Goal: Navigation & Orientation: Find specific page/section

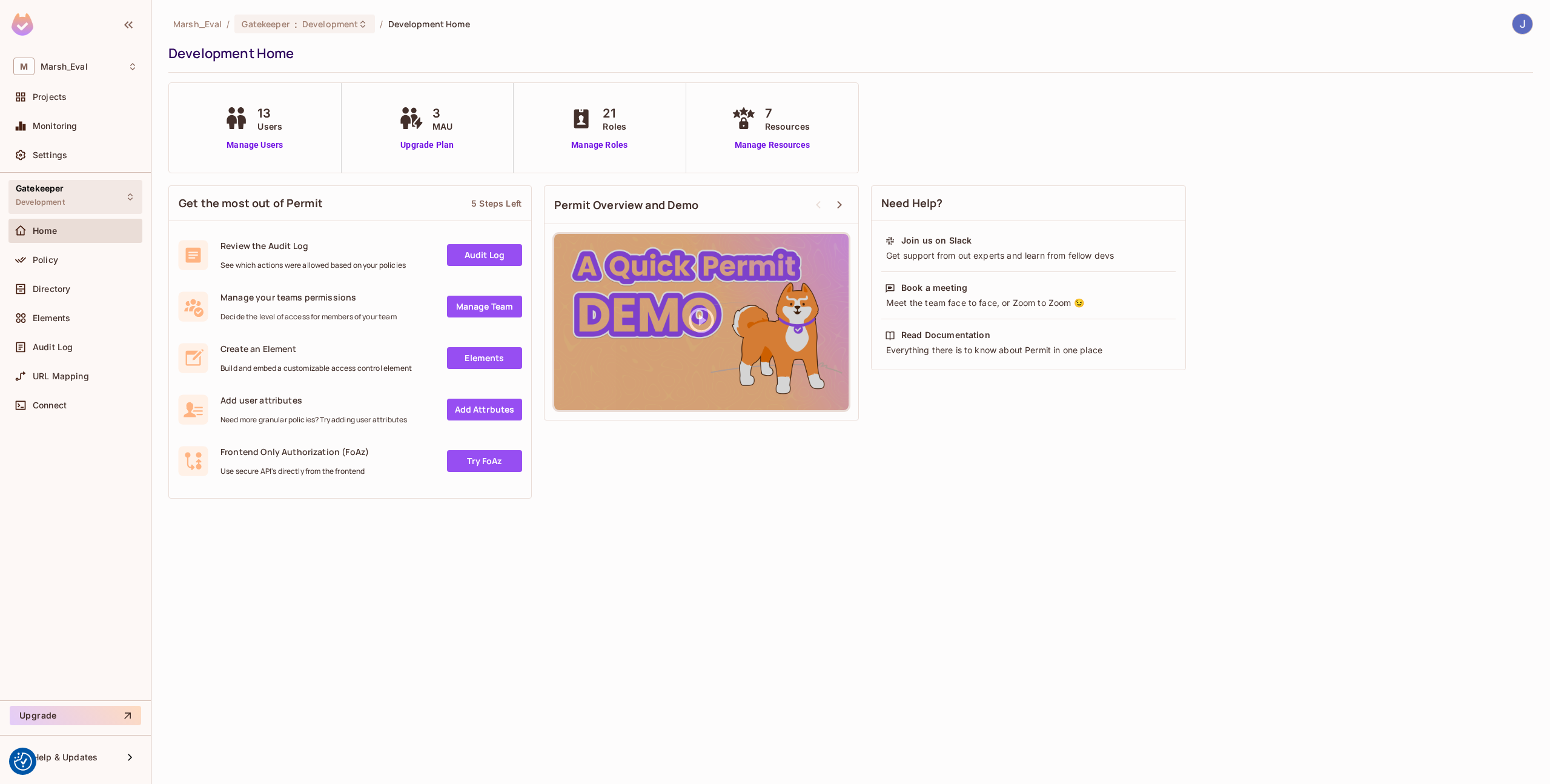
click at [104, 206] on div "Gatekeeper Development" at bounding box center [75, 196] width 134 height 33
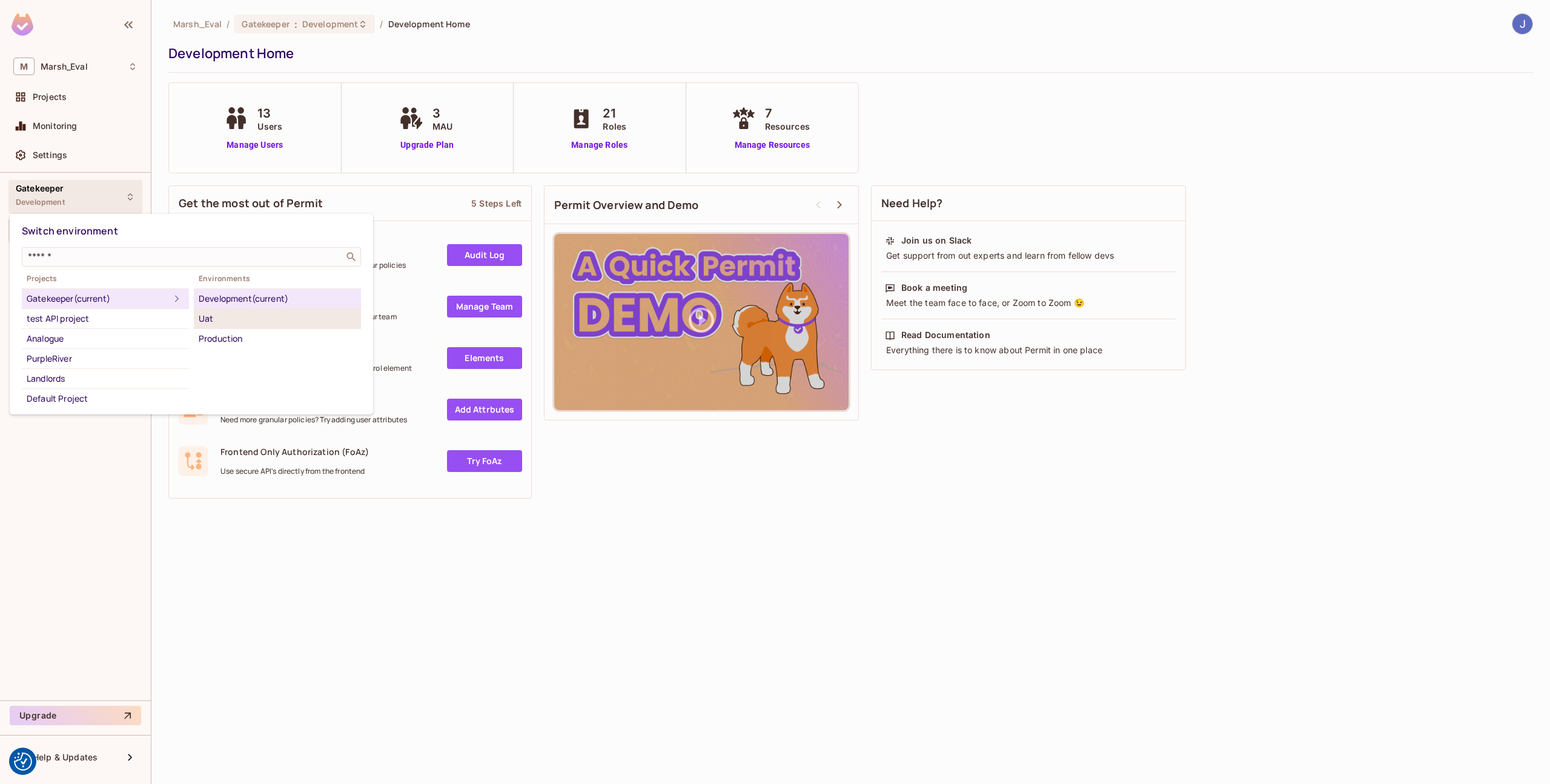
click at [213, 316] on div "Uat" at bounding box center [277, 319] width 158 height 15
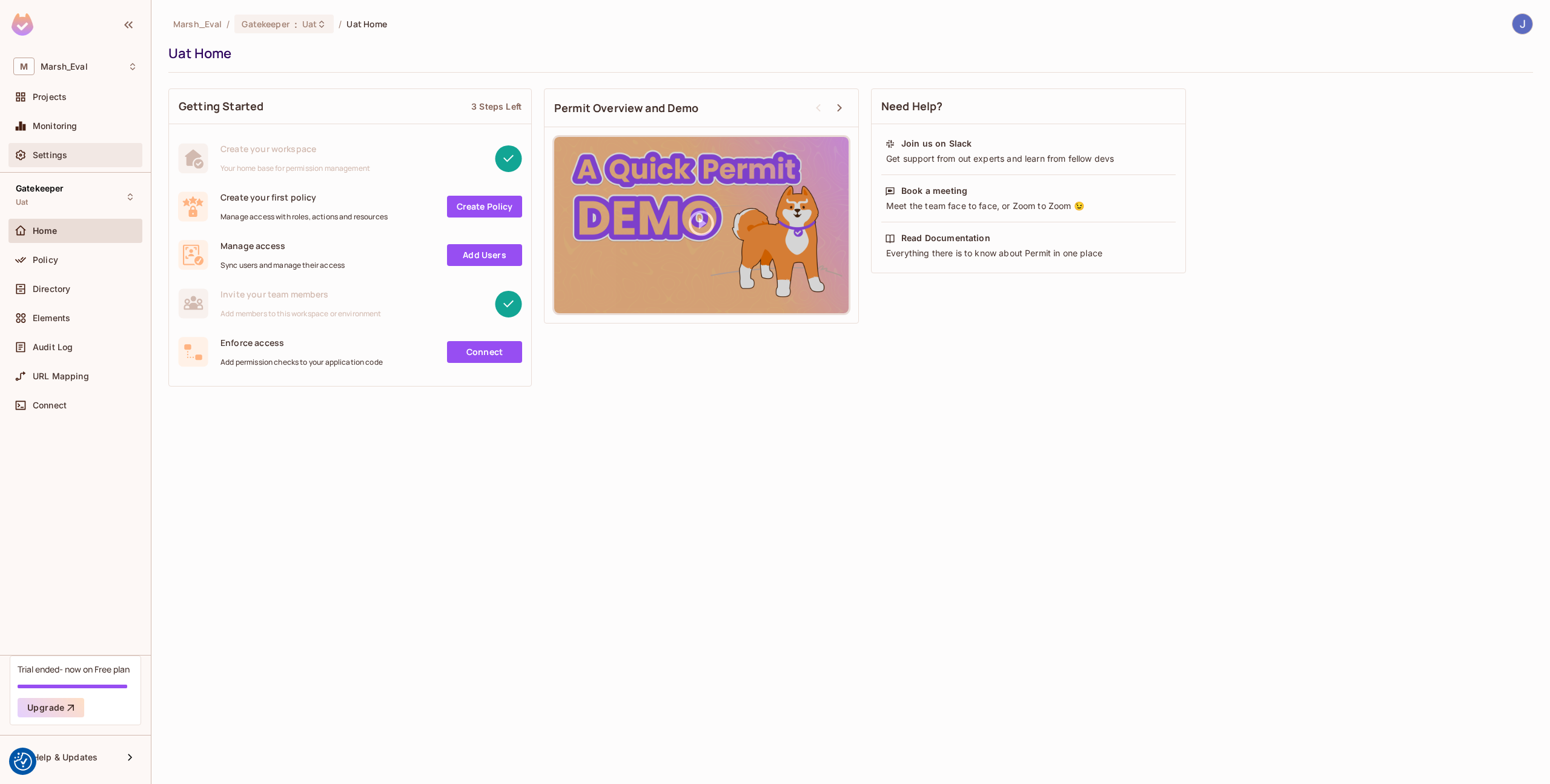
click at [63, 162] on div "Settings" at bounding box center [75, 155] width 134 height 24
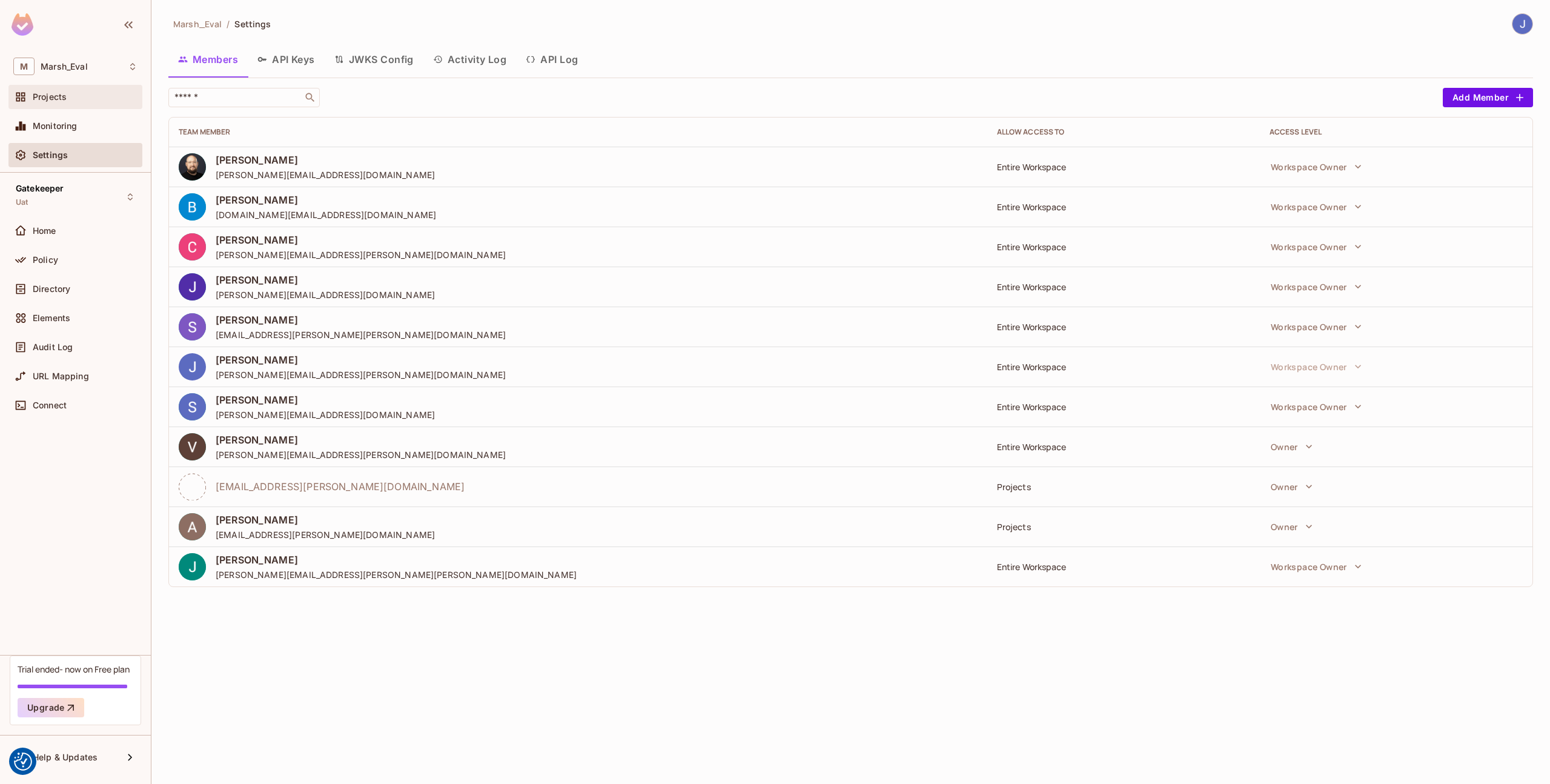
click at [95, 101] on div "Projects" at bounding box center [85, 96] width 105 height 10
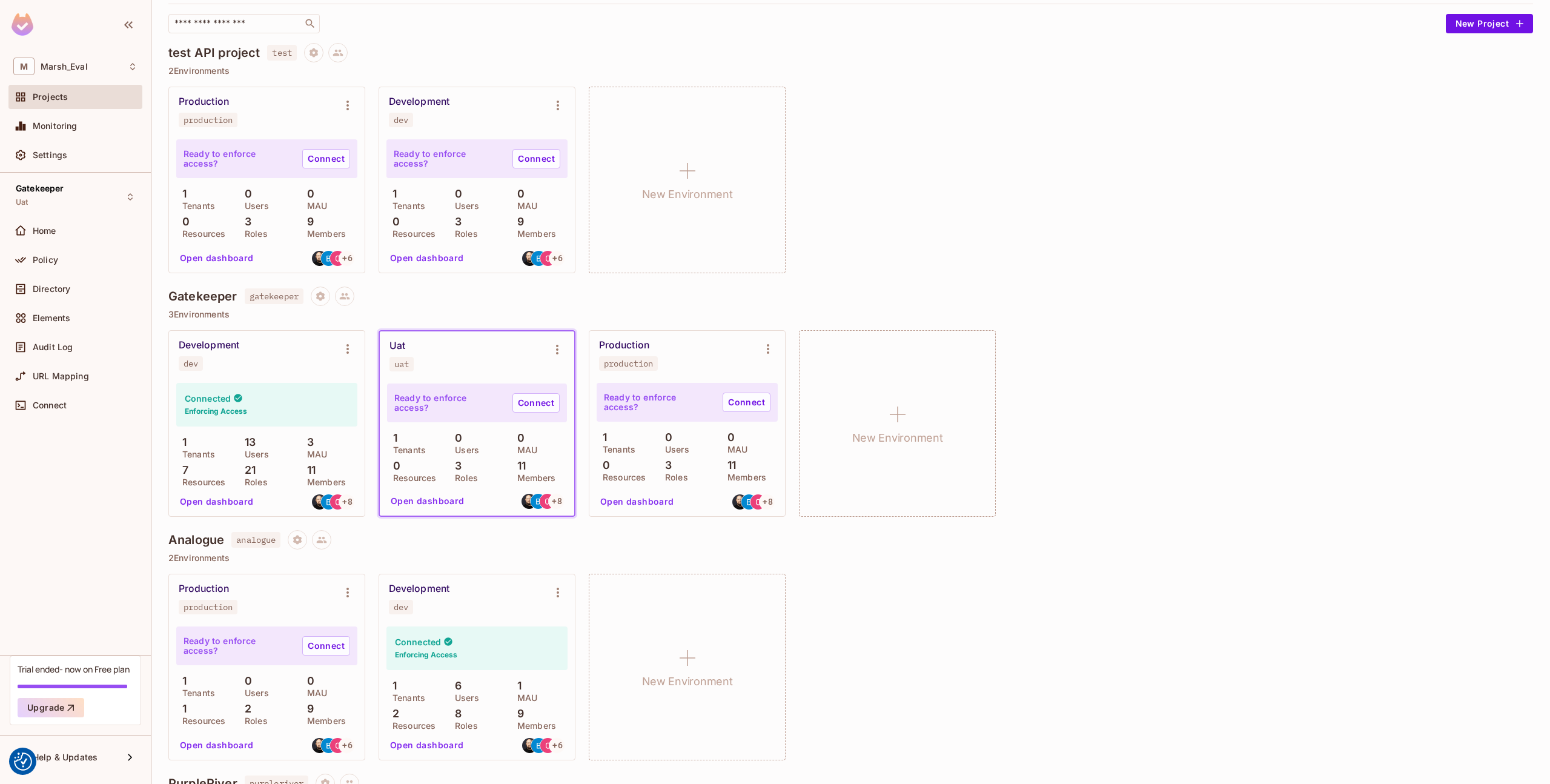
scroll to position [79, 0]
click at [60, 189] on span "Gatekeeper" at bounding box center [39, 188] width 49 height 10
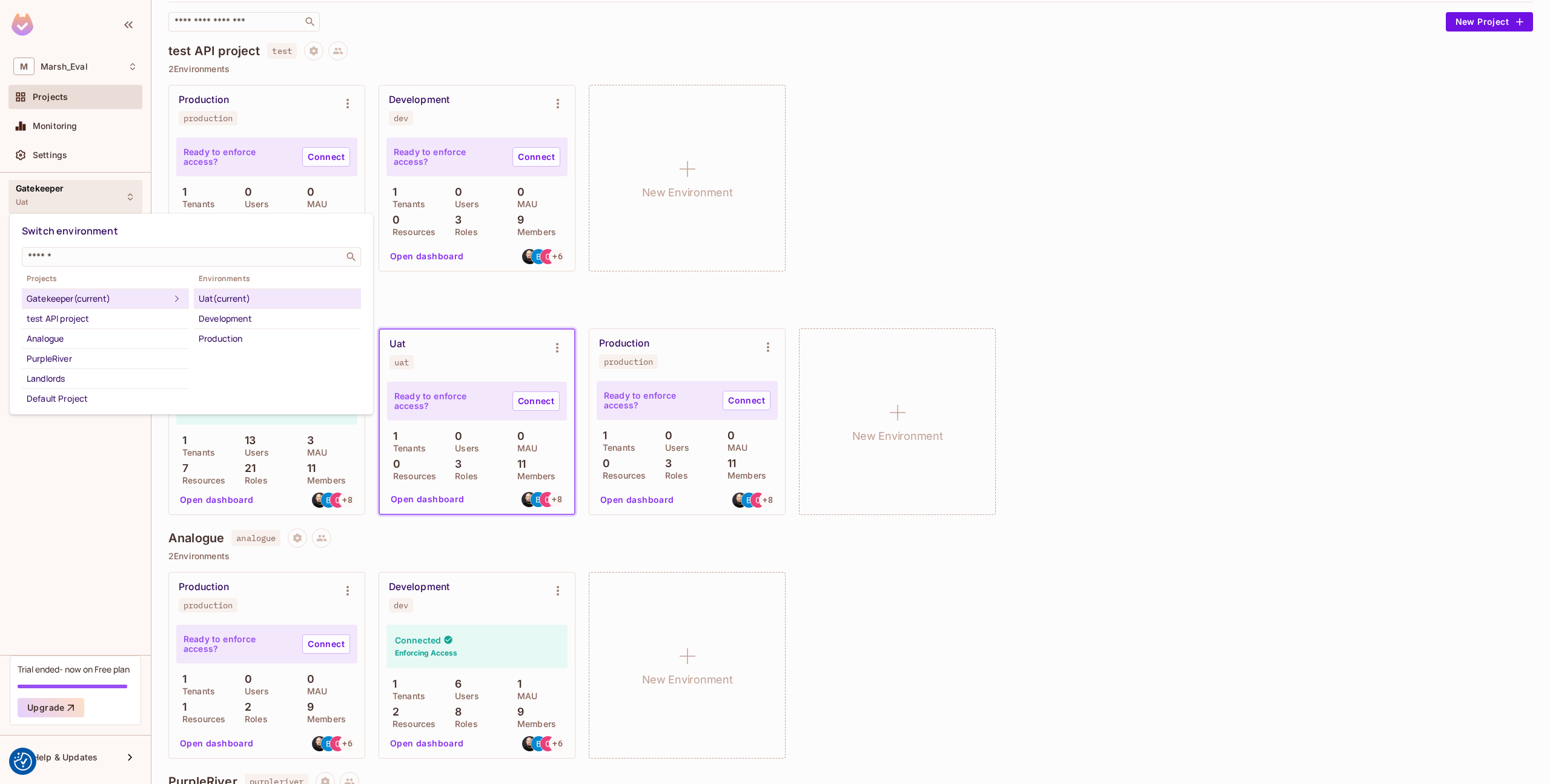
click at [60, 189] on div at bounding box center [775, 392] width 1550 height 784
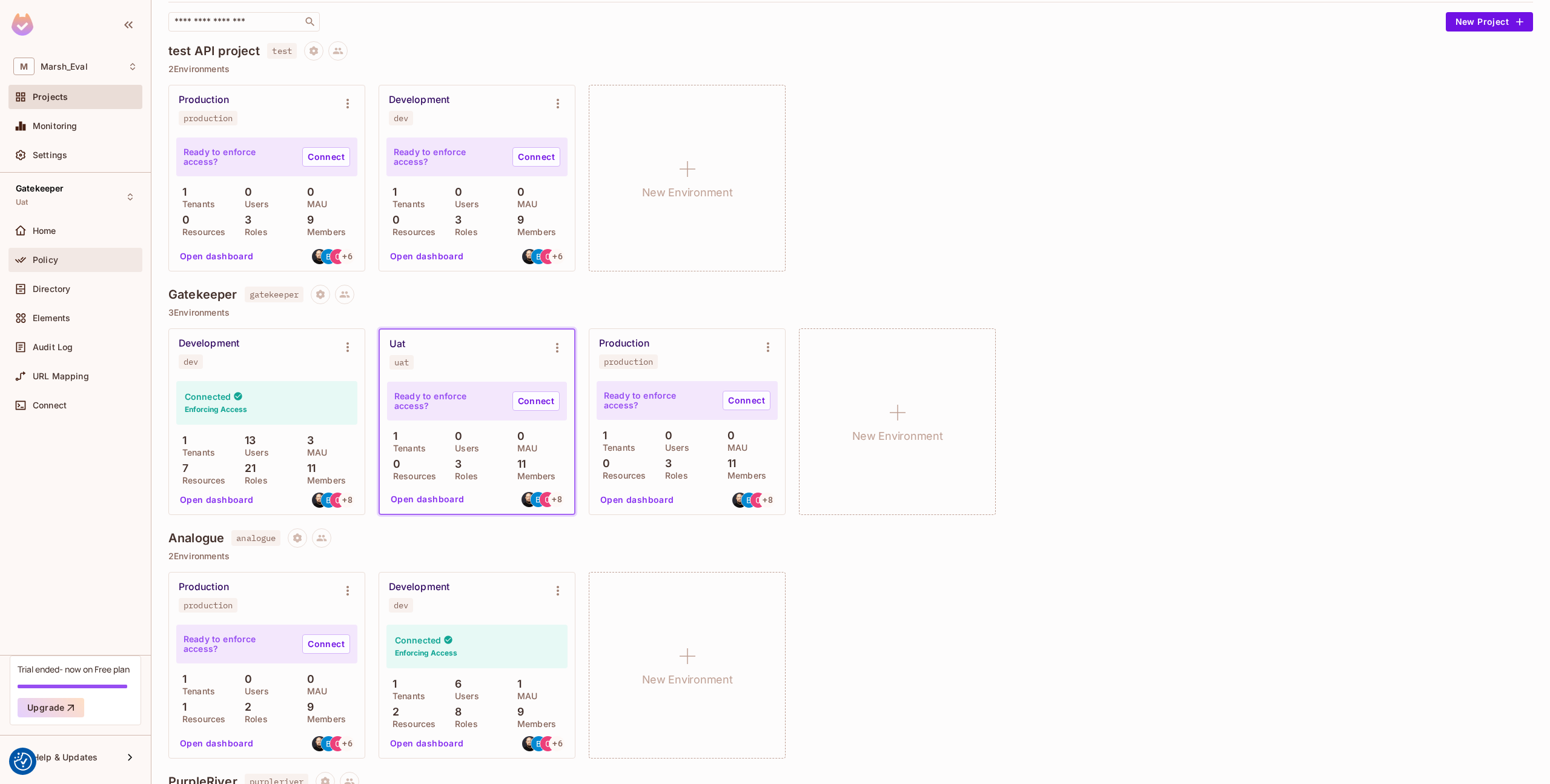
click at [62, 270] on div "Policy" at bounding box center [75, 260] width 134 height 24
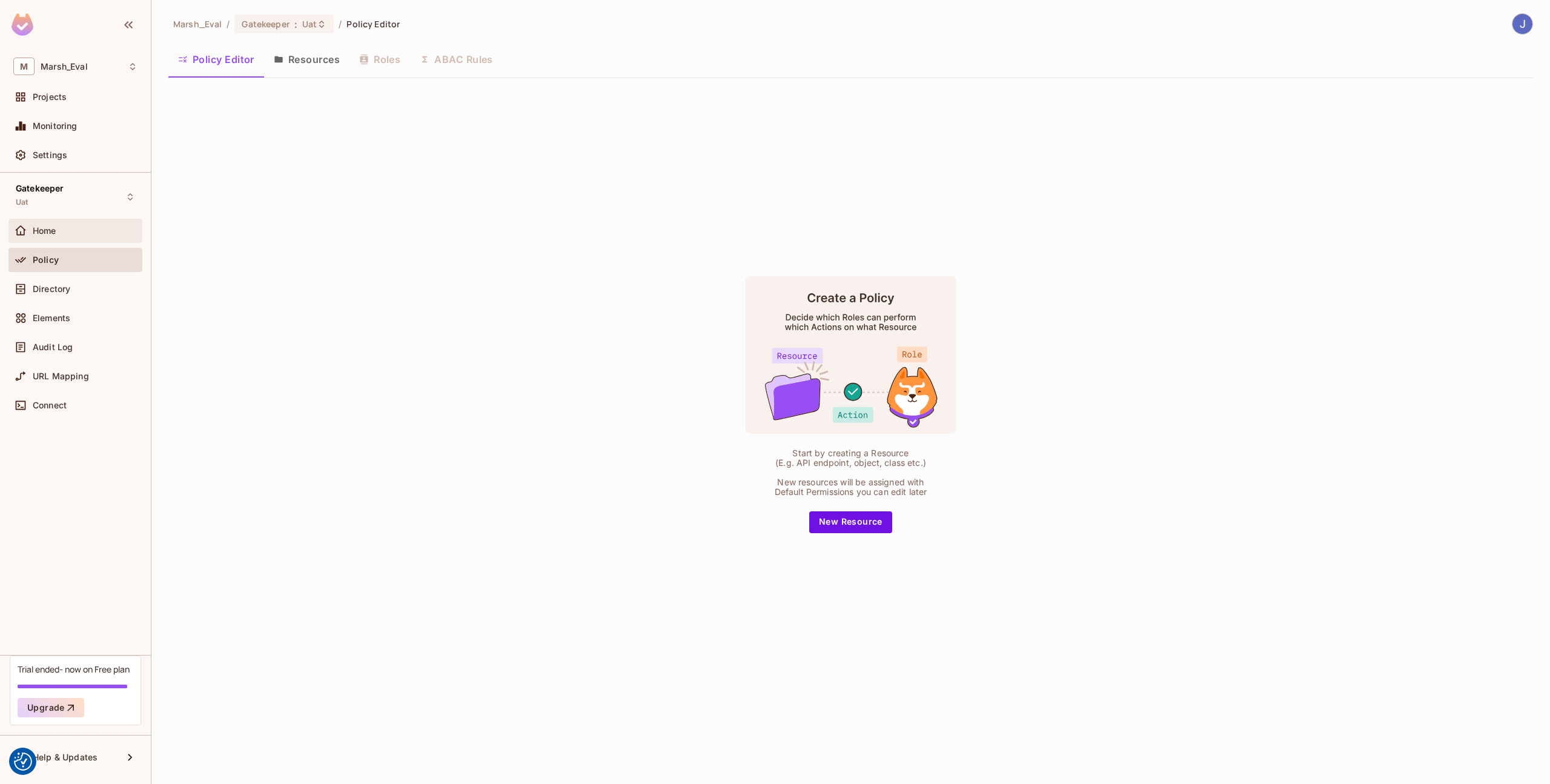
click at [65, 236] on div "Home" at bounding box center [75, 230] width 124 height 15
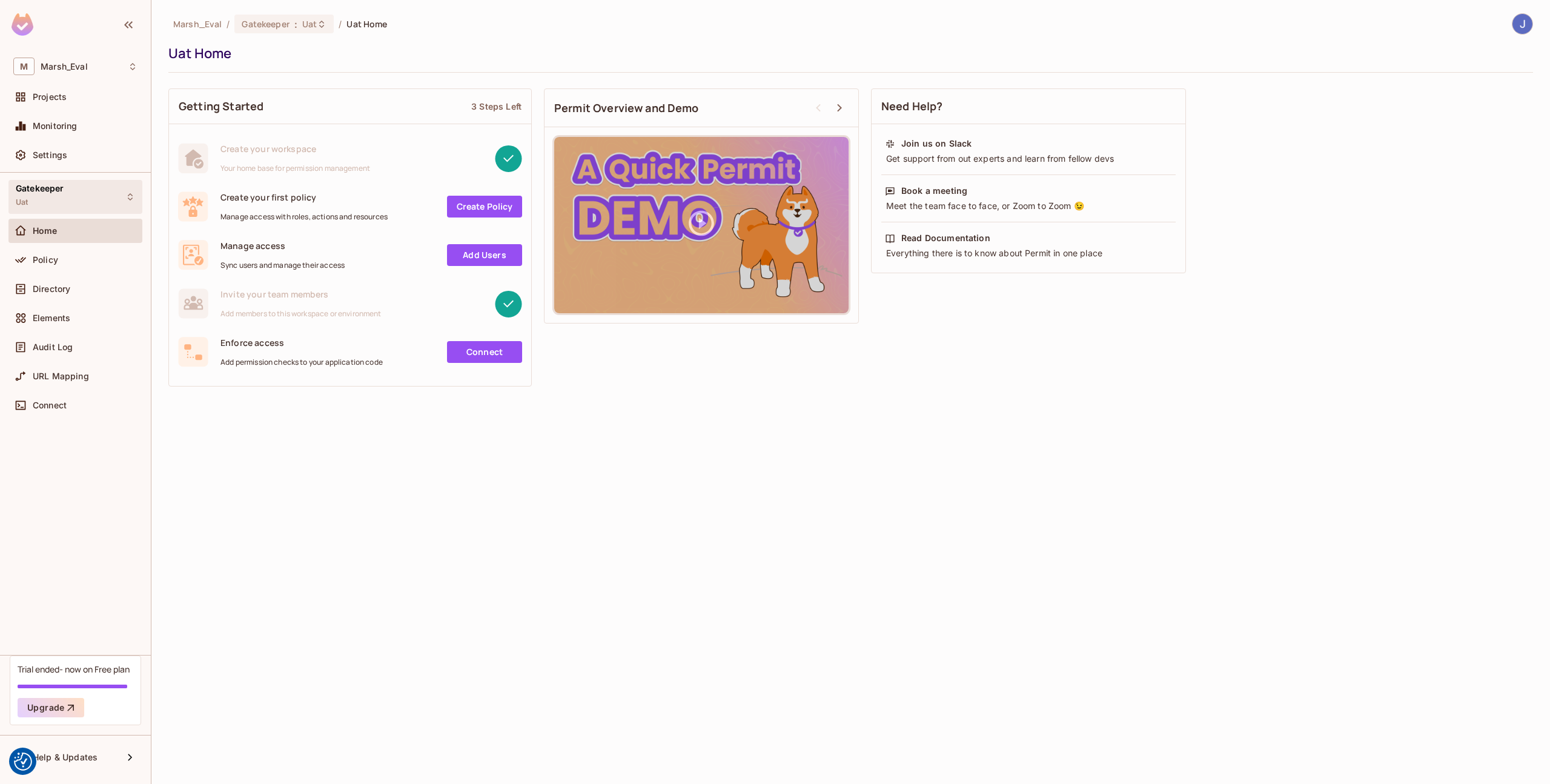
click at [67, 197] on div "Gatekeeper Uat" at bounding box center [75, 196] width 134 height 33
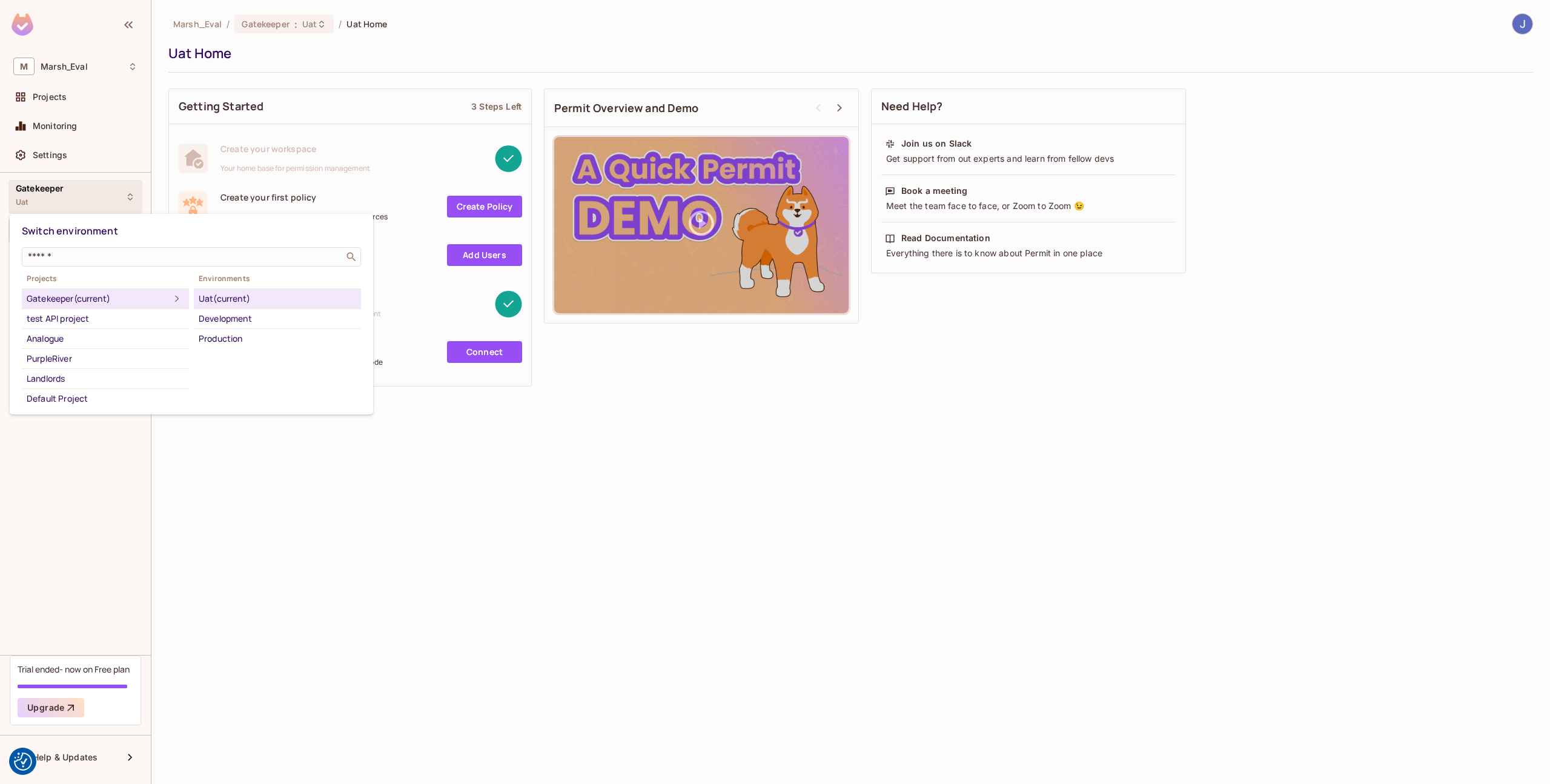
click at [62, 144] on div at bounding box center [775, 392] width 1550 height 784
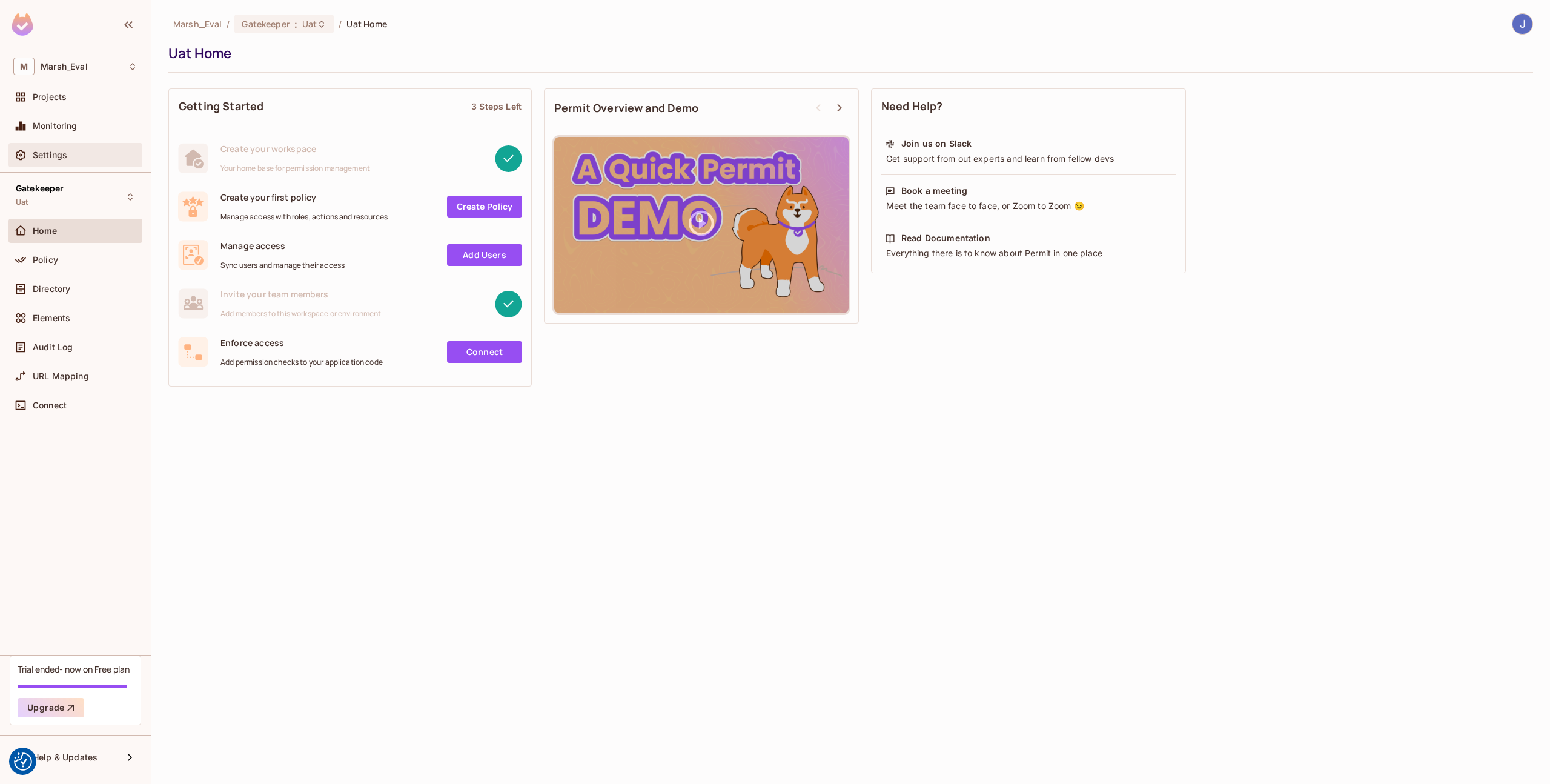
click at [62, 154] on span "Settings" at bounding box center [51, 155] width 35 height 10
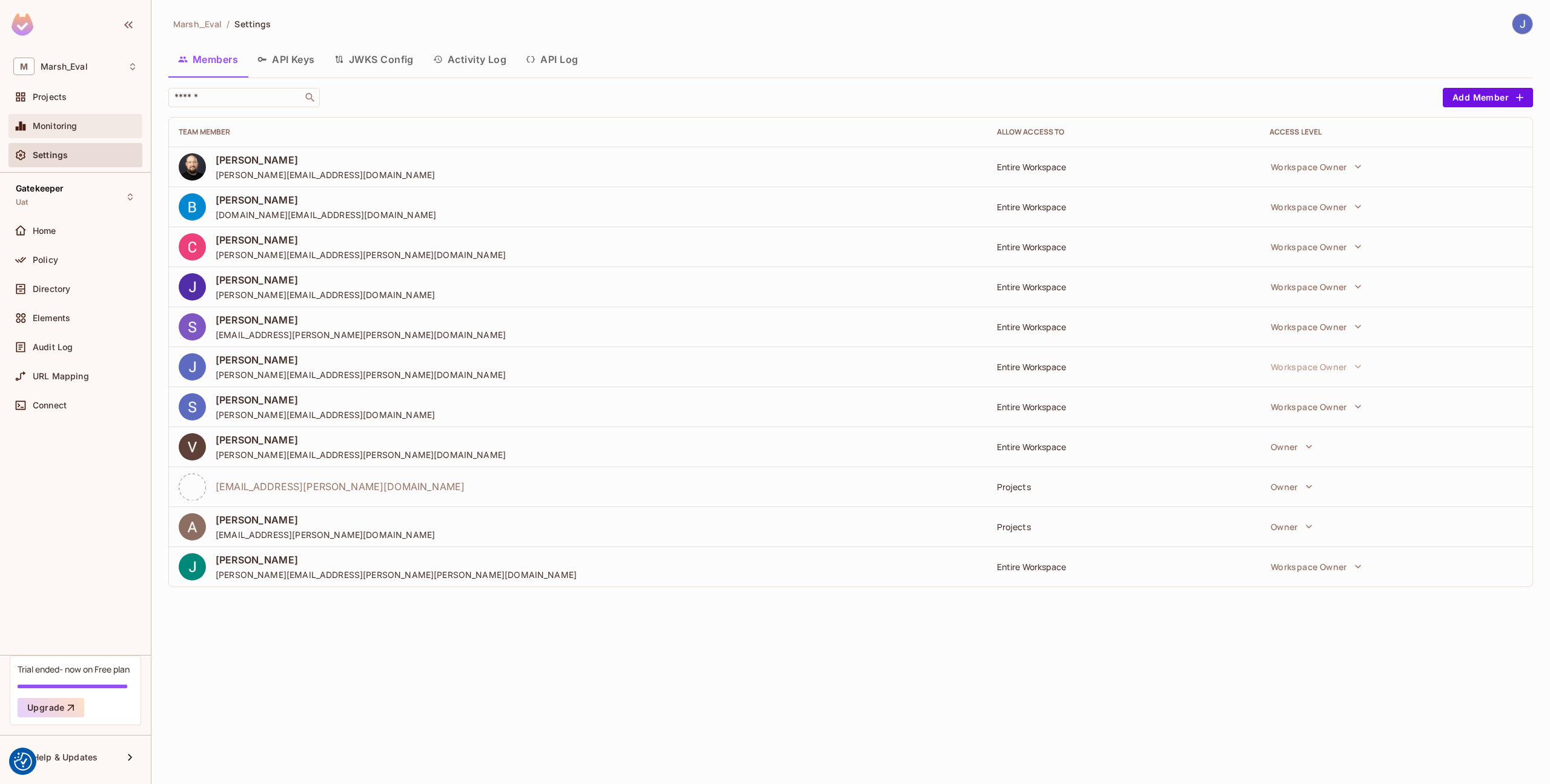
click at [63, 115] on div "Monitoring" at bounding box center [75, 126] width 134 height 24
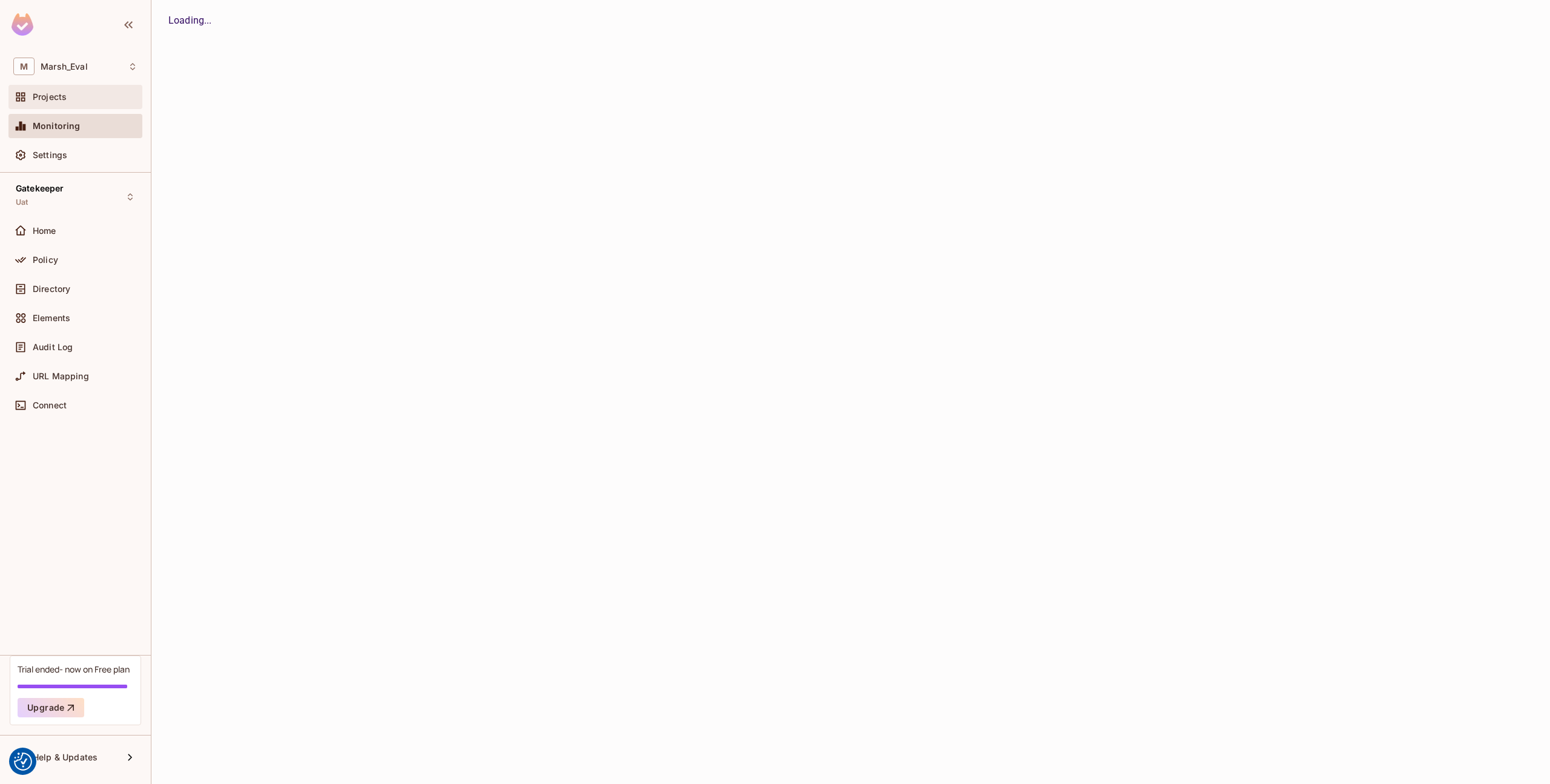
click at [51, 102] on span "Projects" at bounding box center [50, 96] width 34 height 10
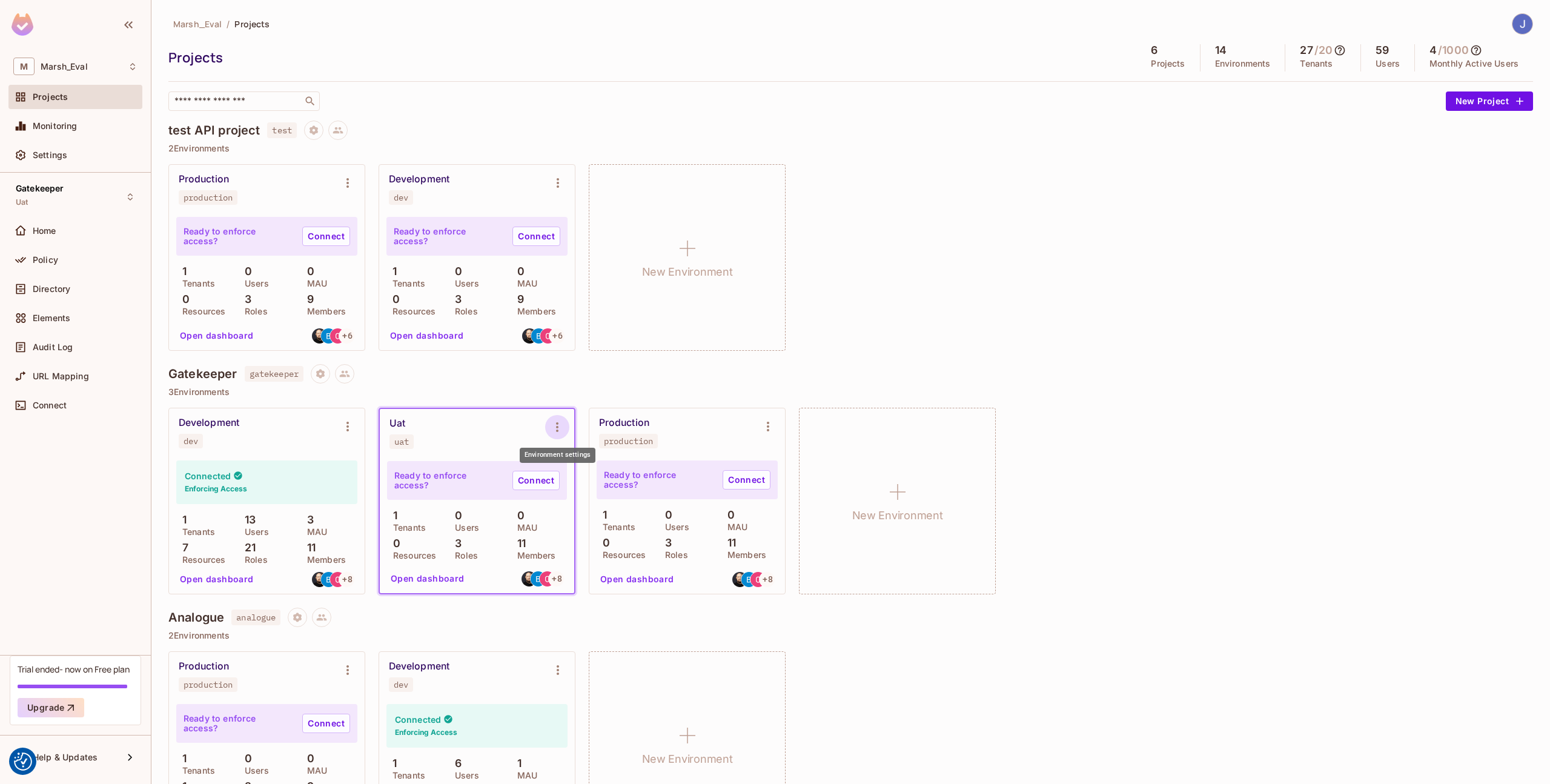
click at [558, 429] on icon "Environment settings" at bounding box center [557, 427] width 15 height 15
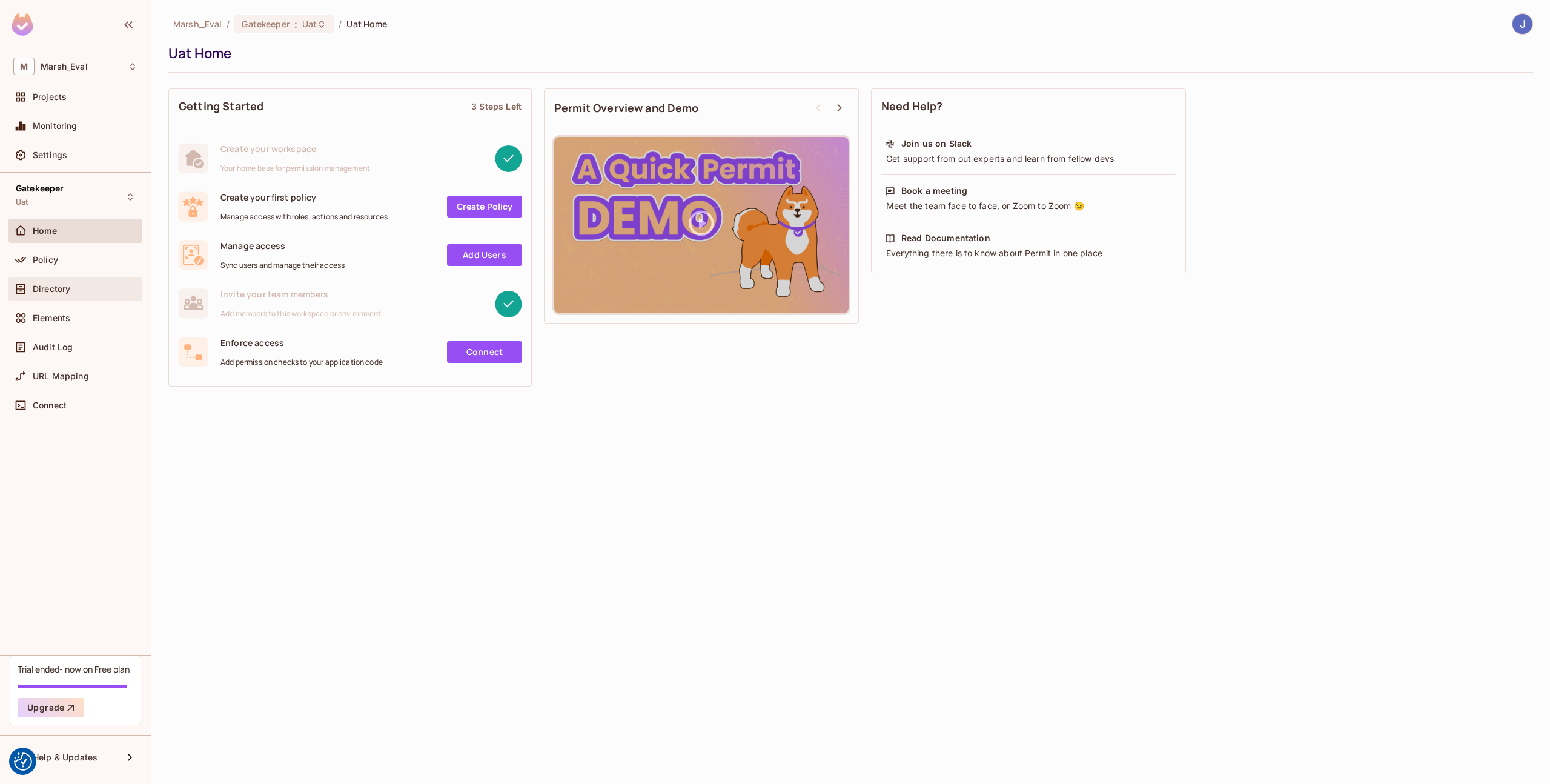
click at [90, 297] on div "Directory" at bounding box center [75, 288] width 134 height 24
